Goal: Communication & Community: Participate in discussion

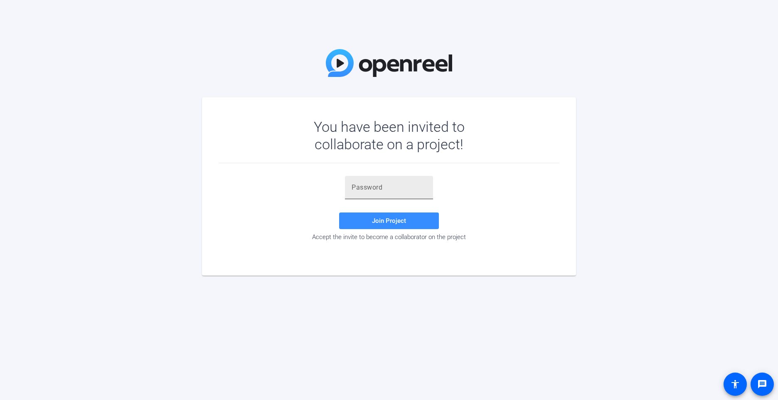
click at [383, 190] on input "text" at bounding box center [389, 188] width 75 height 10
paste input "Q+yGd2"
click at [368, 218] on span at bounding box center [389, 221] width 100 height 20
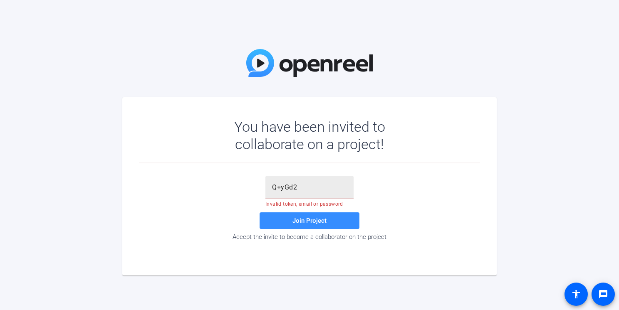
click at [298, 185] on input "Q+yGd2" at bounding box center [309, 188] width 75 height 10
type input "Q+yGd2"
click at [289, 225] on span at bounding box center [309, 221] width 100 height 20
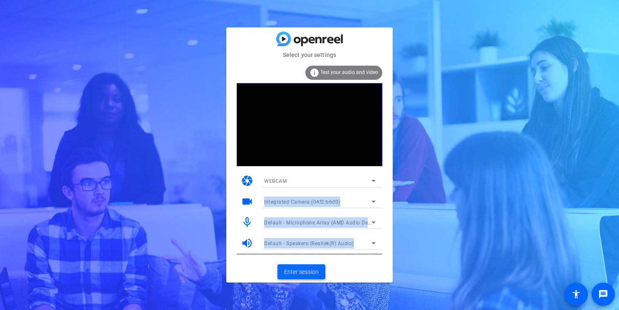
drag, startPoint x: 377, startPoint y: 181, endPoint x: 293, endPoint y: 265, distance: 118.8
click at [293, 265] on div "Select your settings info Test your audio and video camera WEBCAM videocam Inte…" at bounding box center [309, 154] width 166 height 255
drag, startPoint x: 293, startPoint y: 265, endPoint x: 296, endPoint y: 275, distance: 10.5
click at [296, 275] on span "Enter session" at bounding box center [301, 272] width 35 height 9
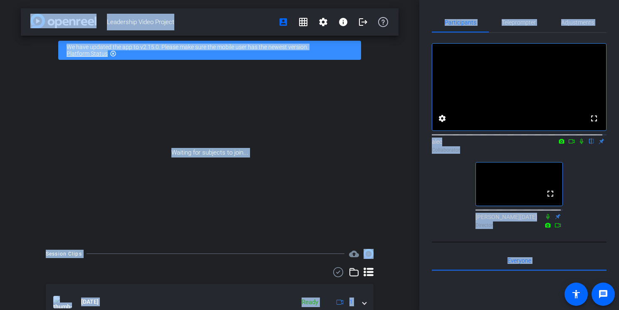
click at [401, 26] on div "Leadership Video Project account_box grid_on settings info logout We have updat…" at bounding box center [209, 155] width 419 height 310
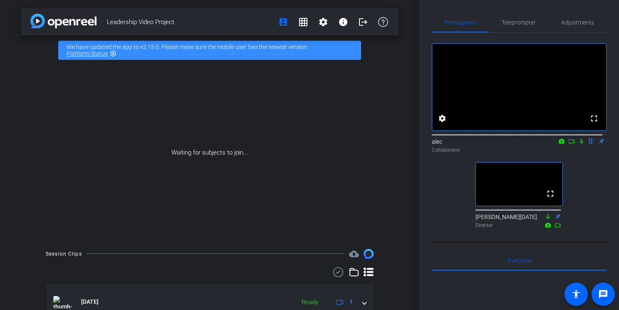
click at [52, 46] on div "Leadership Video Project account_box grid_on settings info logout We have updat…" at bounding box center [209, 155] width 419 height 310
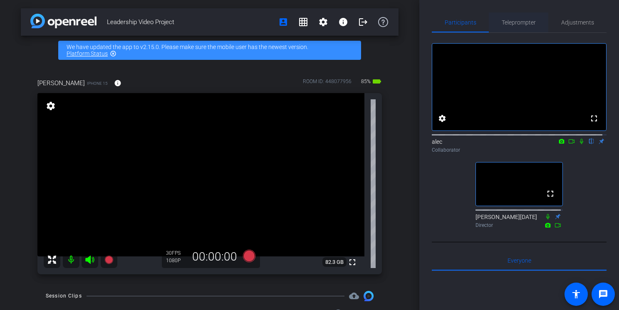
click at [511, 23] on span "Teleprompter" at bounding box center [518, 23] width 34 height 6
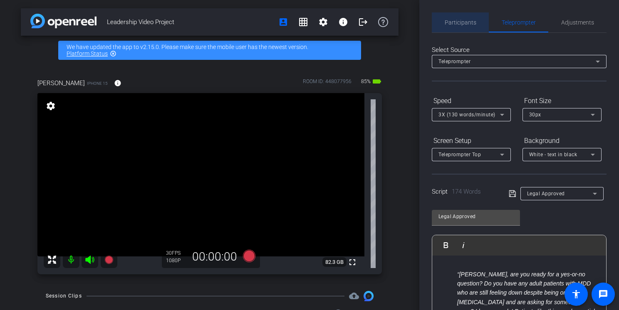
click at [466, 24] on span "Participants" at bounding box center [460, 23] width 32 height 6
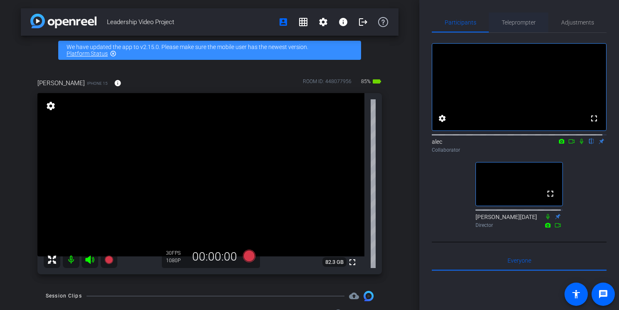
click at [502, 21] on span "Teleprompter" at bounding box center [518, 23] width 34 height 6
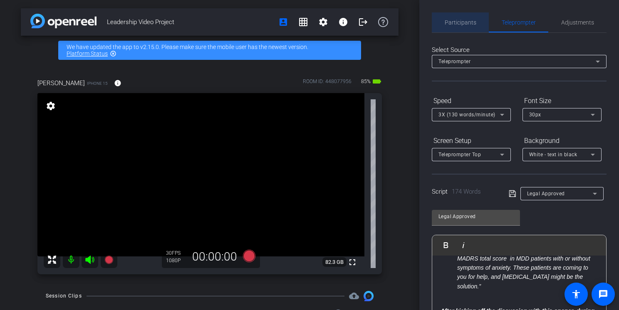
click at [462, 17] on span "Participants" at bounding box center [460, 22] width 32 height 20
click at [469, 23] on span "Participants" at bounding box center [460, 23] width 32 height 6
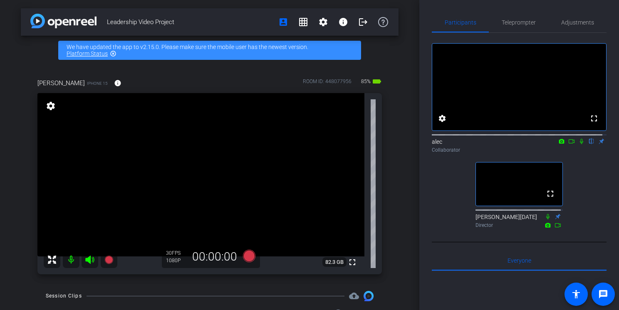
click at [577, 145] on mat-icon at bounding box center [581, 141] width 10 height 7
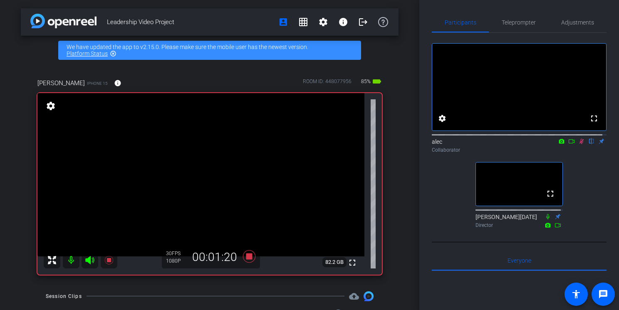
click at [577, 145] on mat-icon at bounding box center [581, 141] width 10 height 7
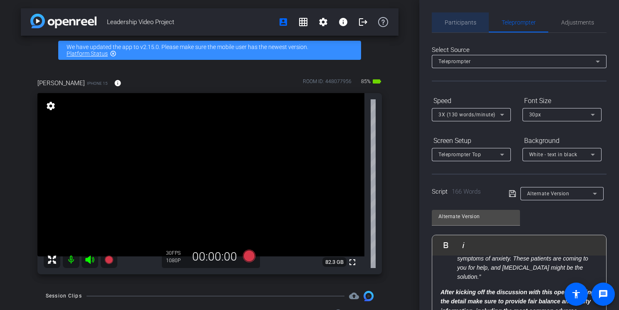
click at [461, 25] on span "Participants" at bounding box center [460, 23] width 32 height 6
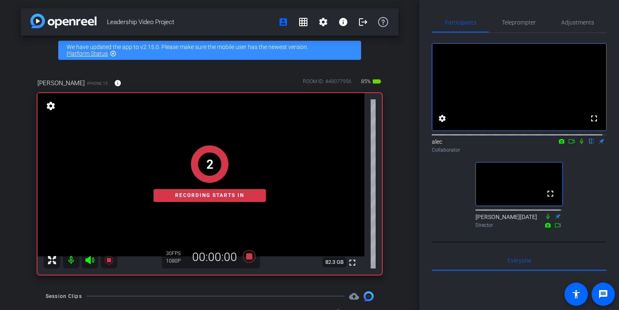
click at [580, 144] on icon at bounding box center [581, 141] width 3 height 5
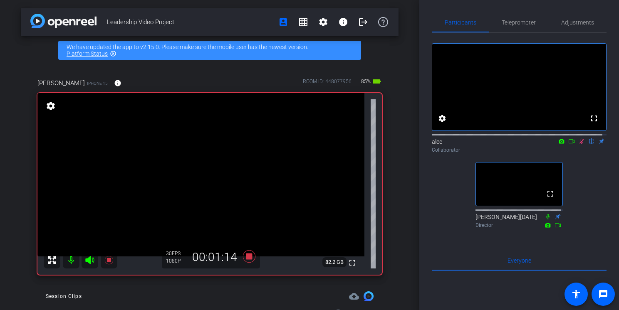
click at [579, 144] on icon at bounding box center [581, 141] width 5 height 5
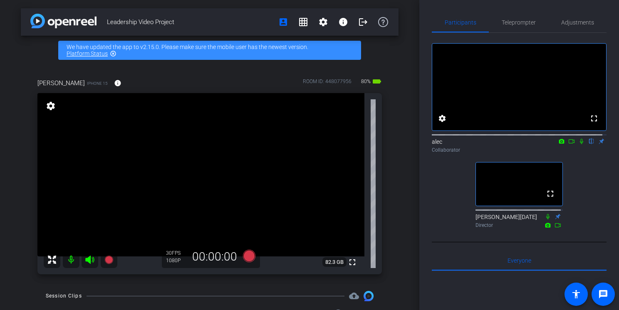
click at [578, 144] on icon at bounding box center [581, 141] width 7 height 6
click at [579, 144] on icon at bounding box center [581, 141] width 7 height 6
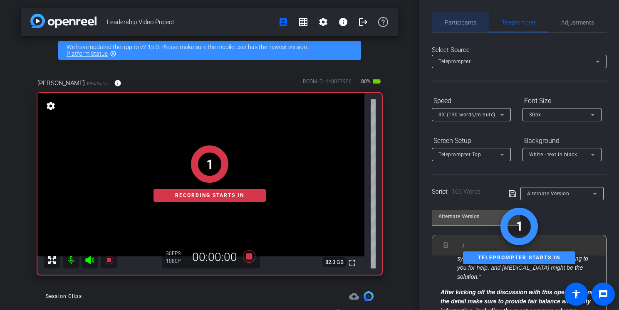
click at [466, 21] on span "Participants" at bounding box center [460, 23] width 32 height 6
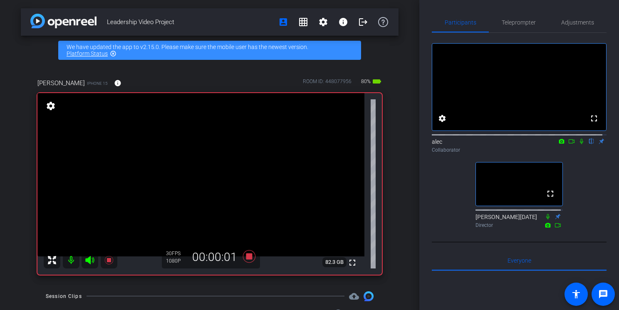
click at [580, 144] on icon at bounding box center [581, 141] width 3 height 5
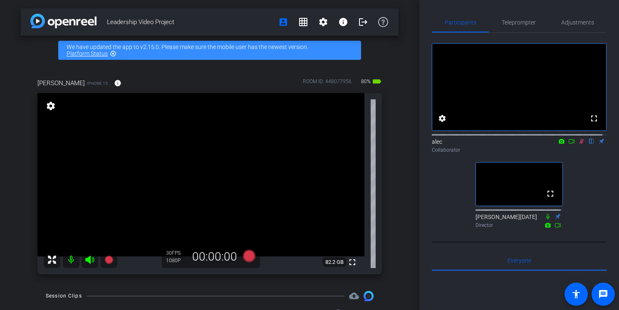
click at [578, 144] on icon at bounding box center [581, 141] width 7 height 6
